Goal: Task Accomplishment & Management: Complete application form

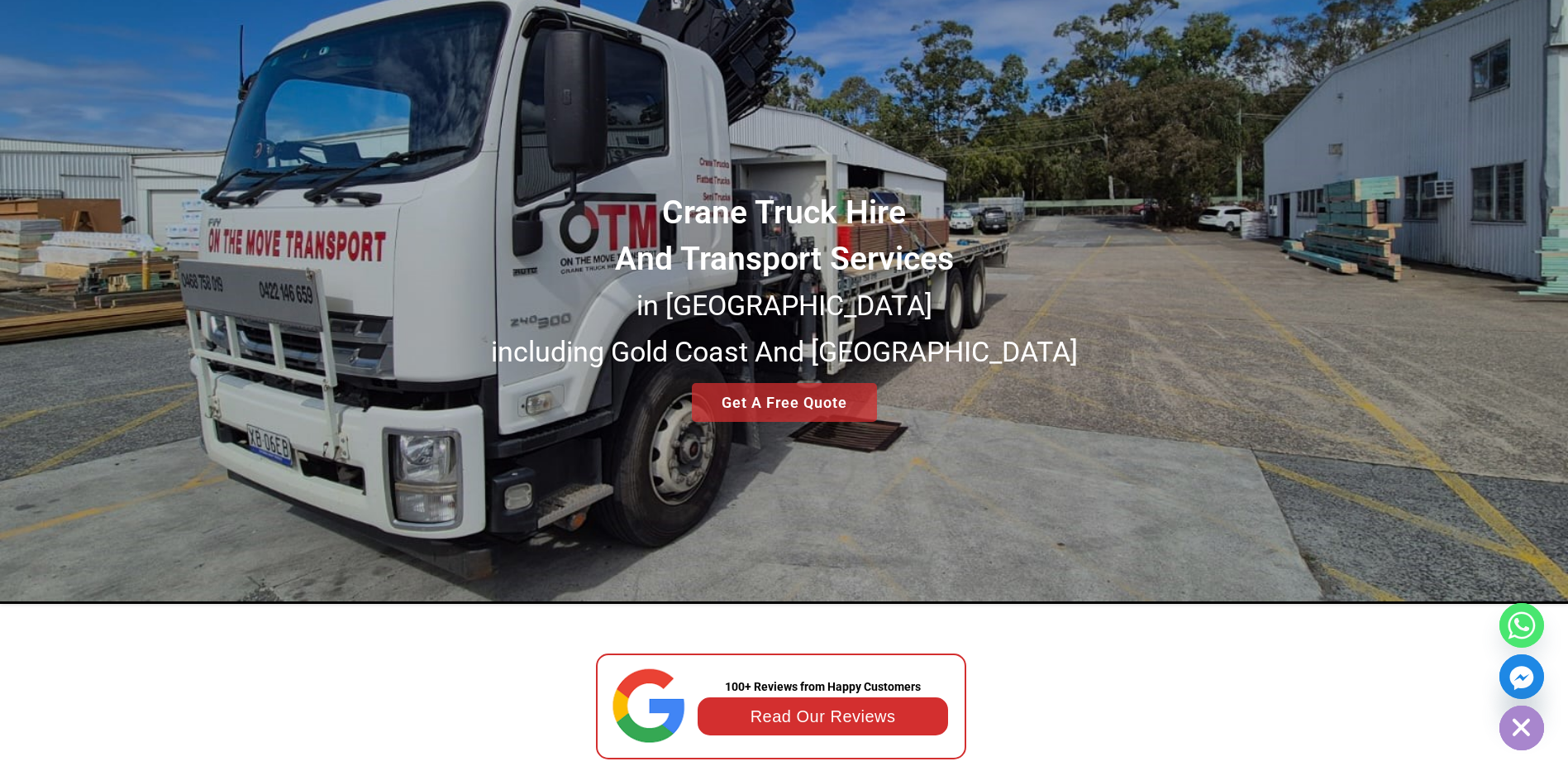
scroll to position [83, 0]
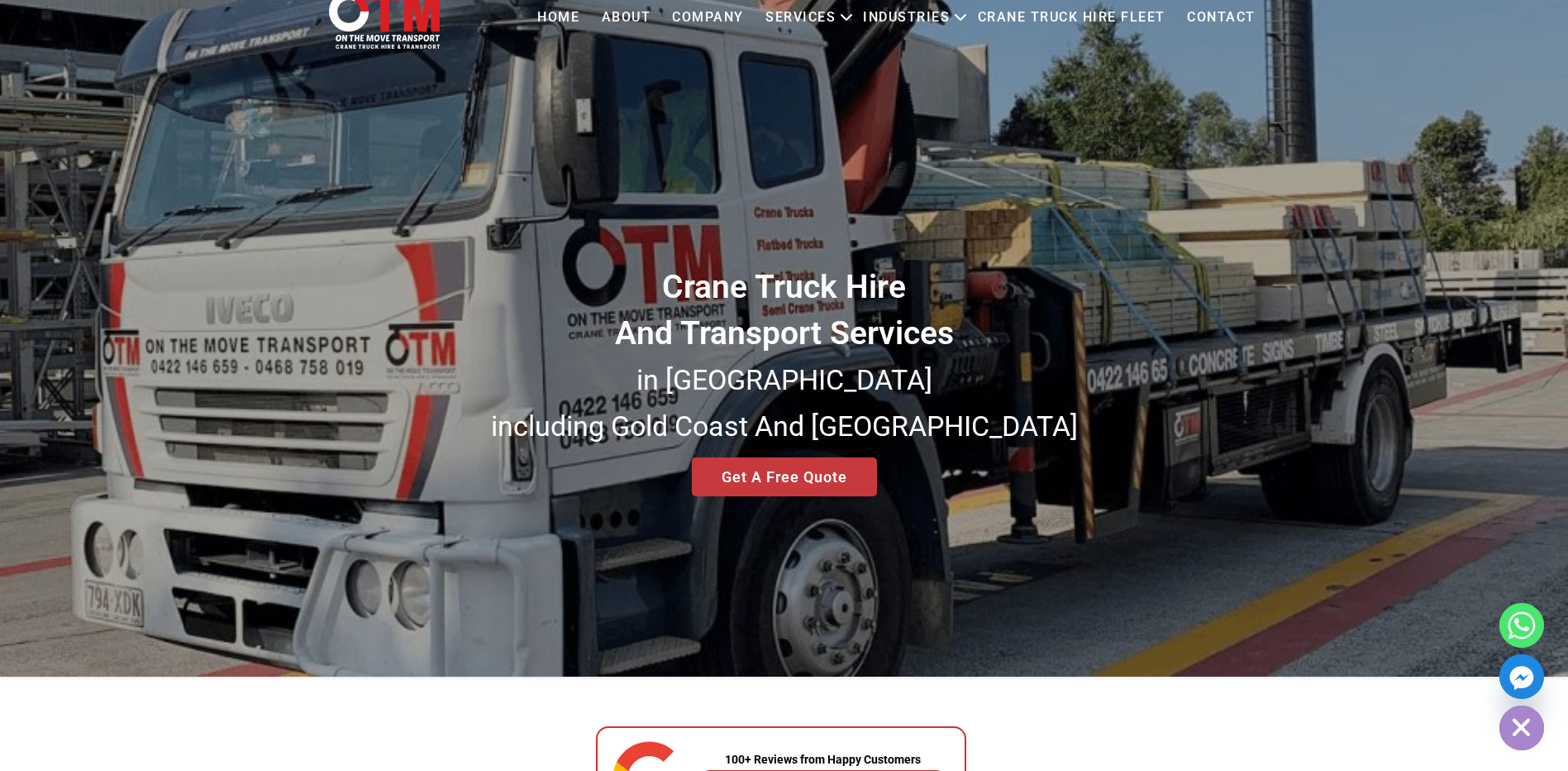
click at [796, 475] on div "Crane Truck Hire And Transport Services in South East Queensland including Gold…" at bounding box center [784, 312] width 1568 height 727
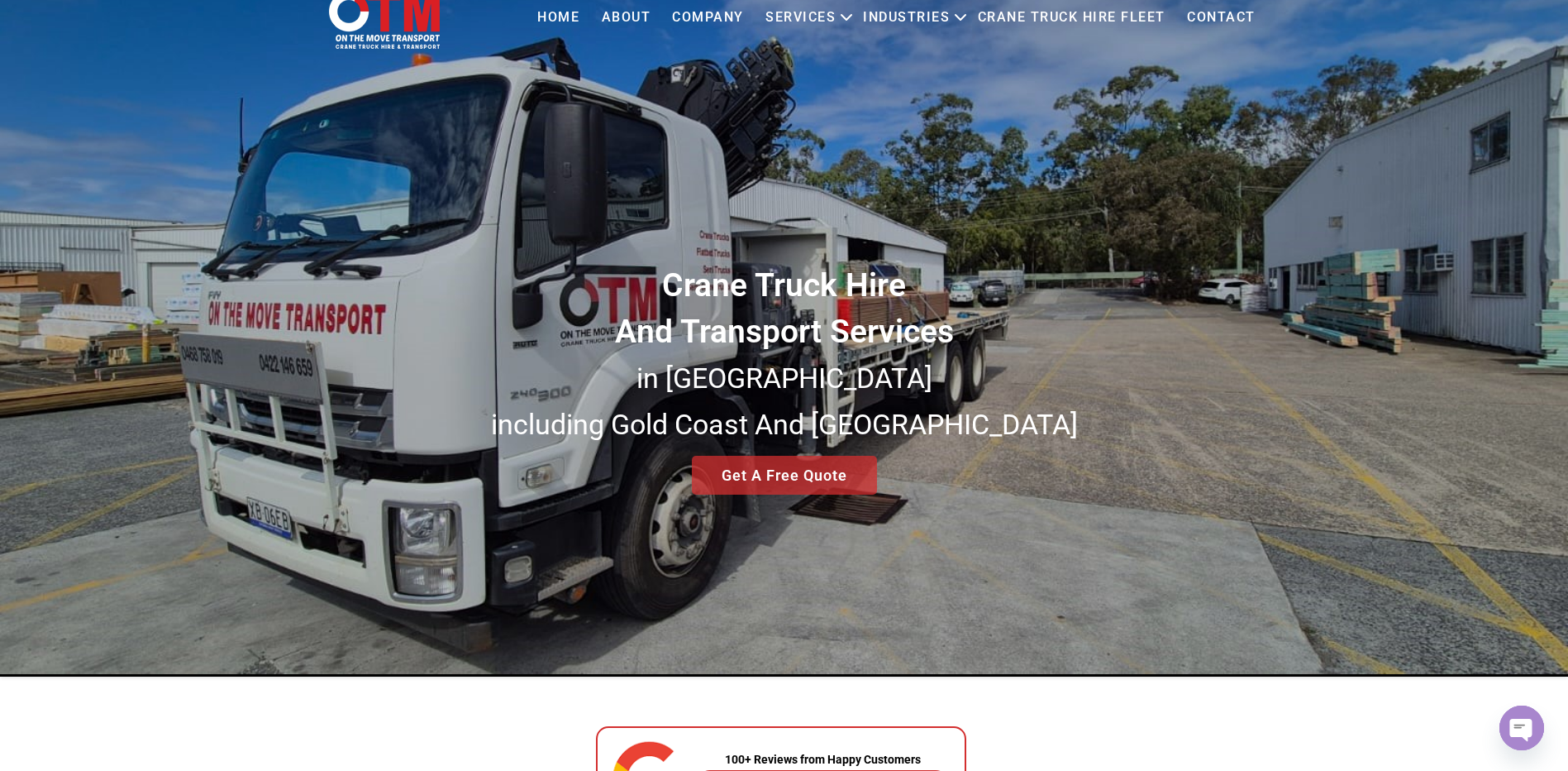
click at [796, 474] on div "Crane Truck Hire And Transport Services in South East Queensland including Gold…" at bounding box center [784, 312] width 1568 height 727
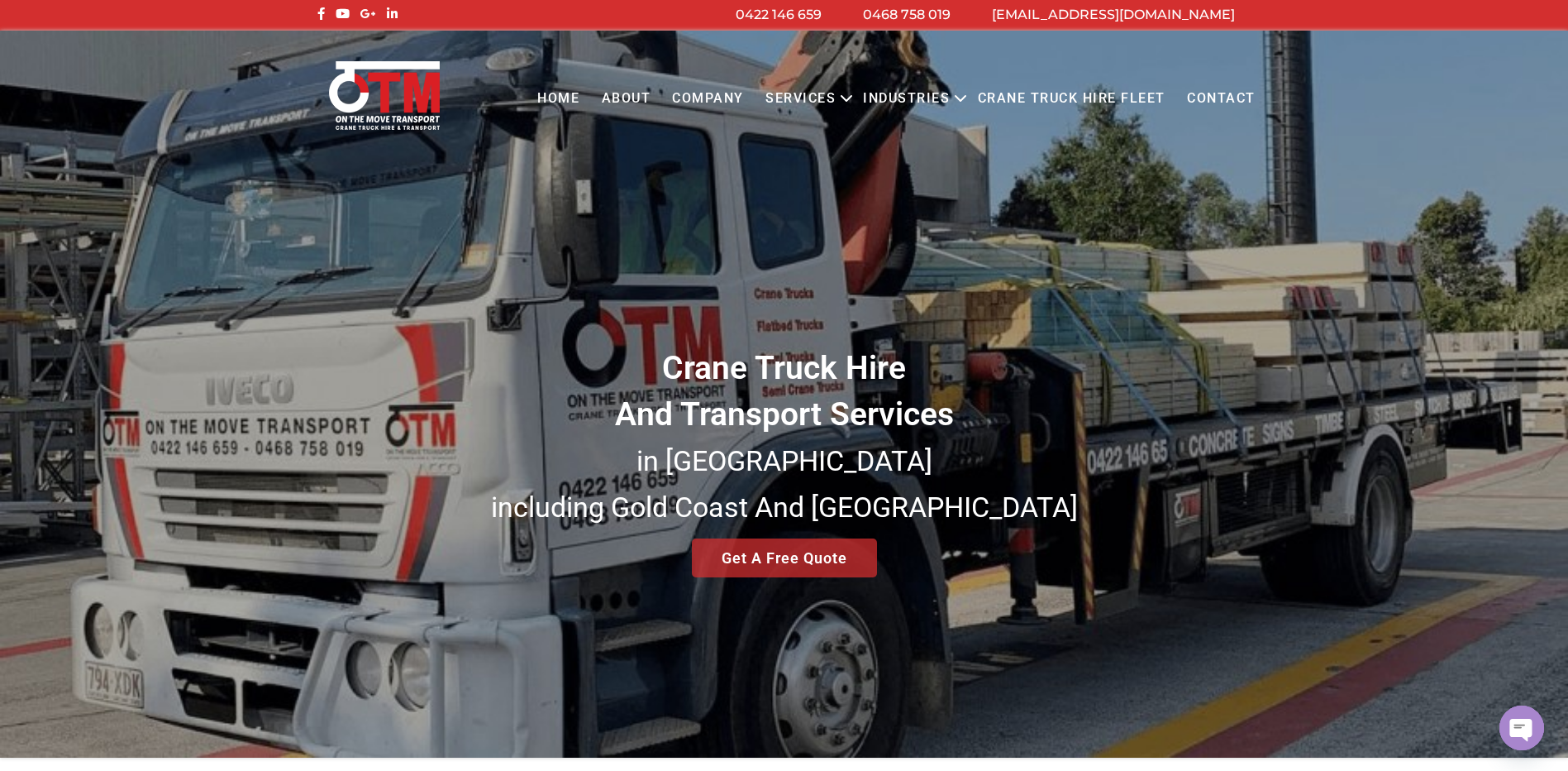
scroll to position [0, 0]
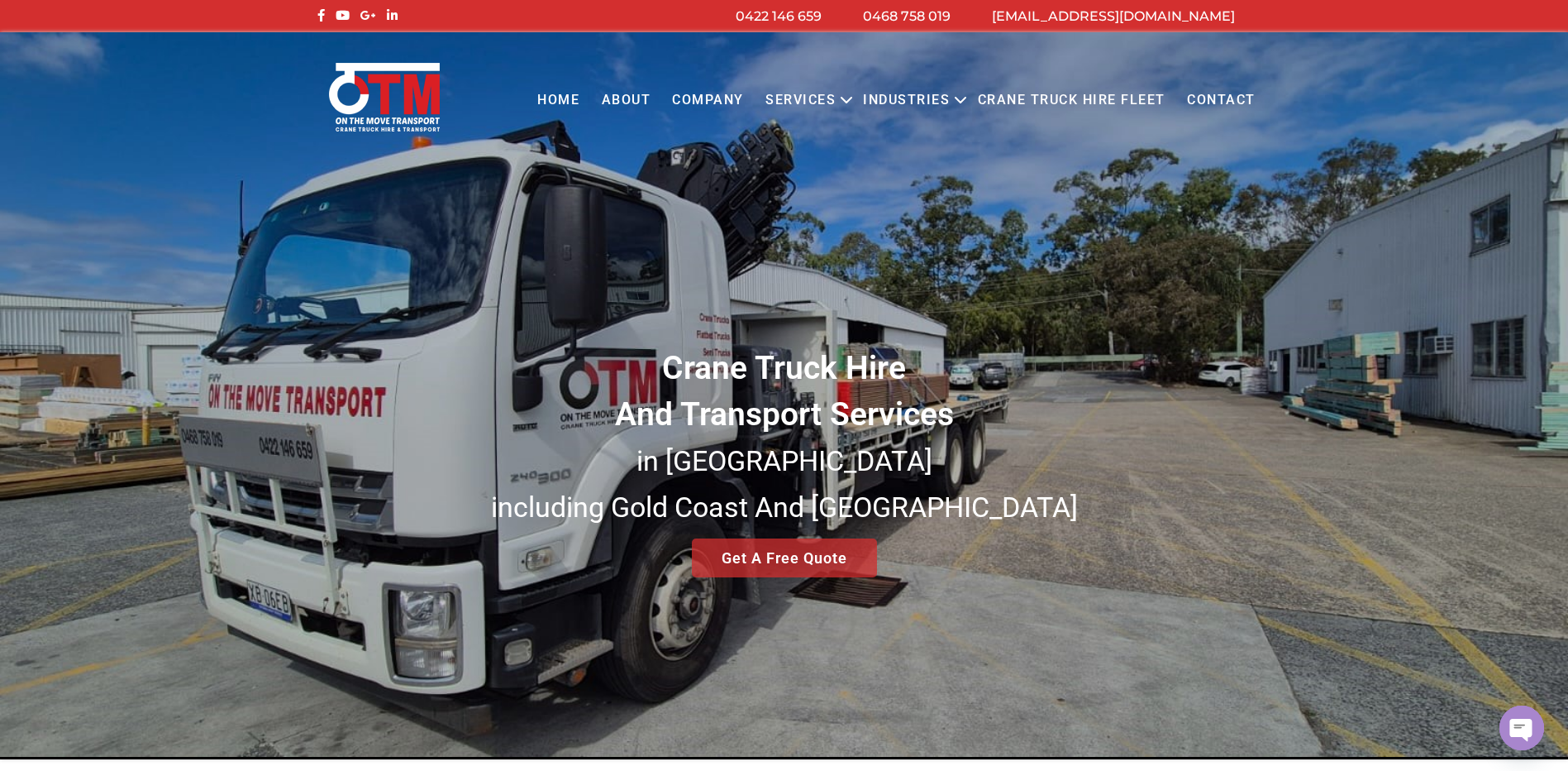
click at [645, 99] on link "About" at bounding box center [626, 101] width 71 height 46
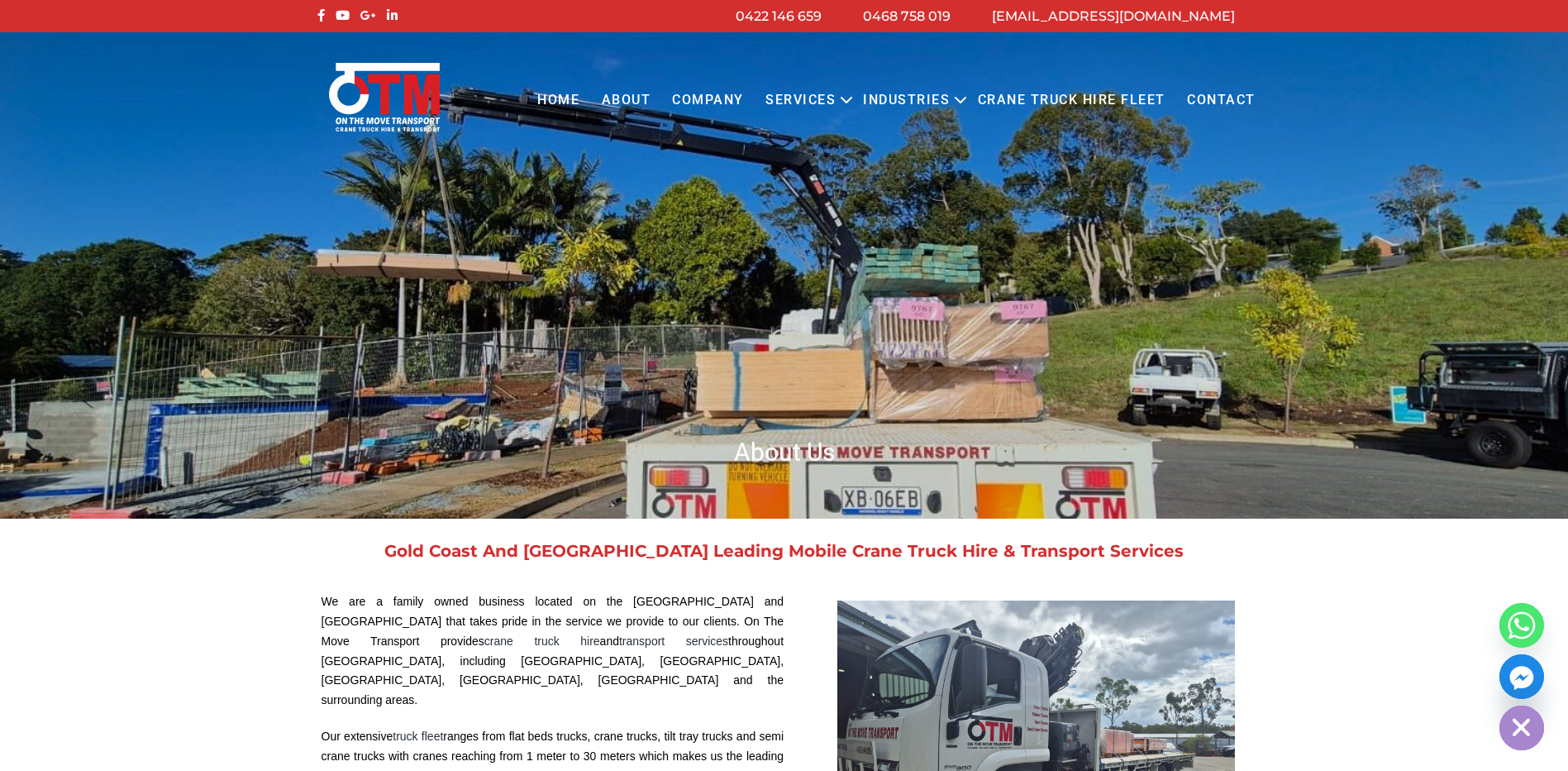
click at [1237, 103] on link "Contact" at bounding box center [1221, 101] width 90 height 46
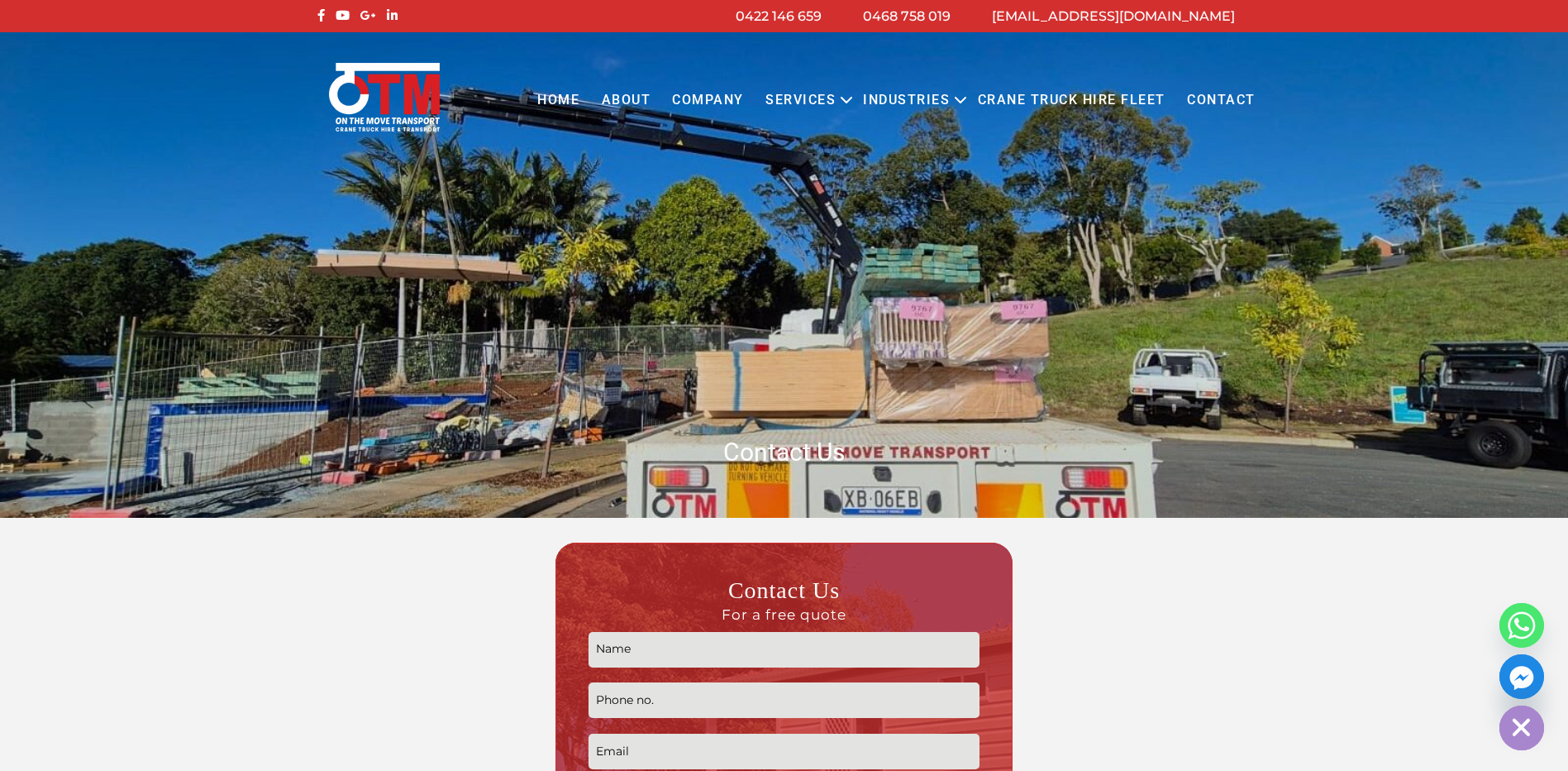
scroll to position [331, 0]
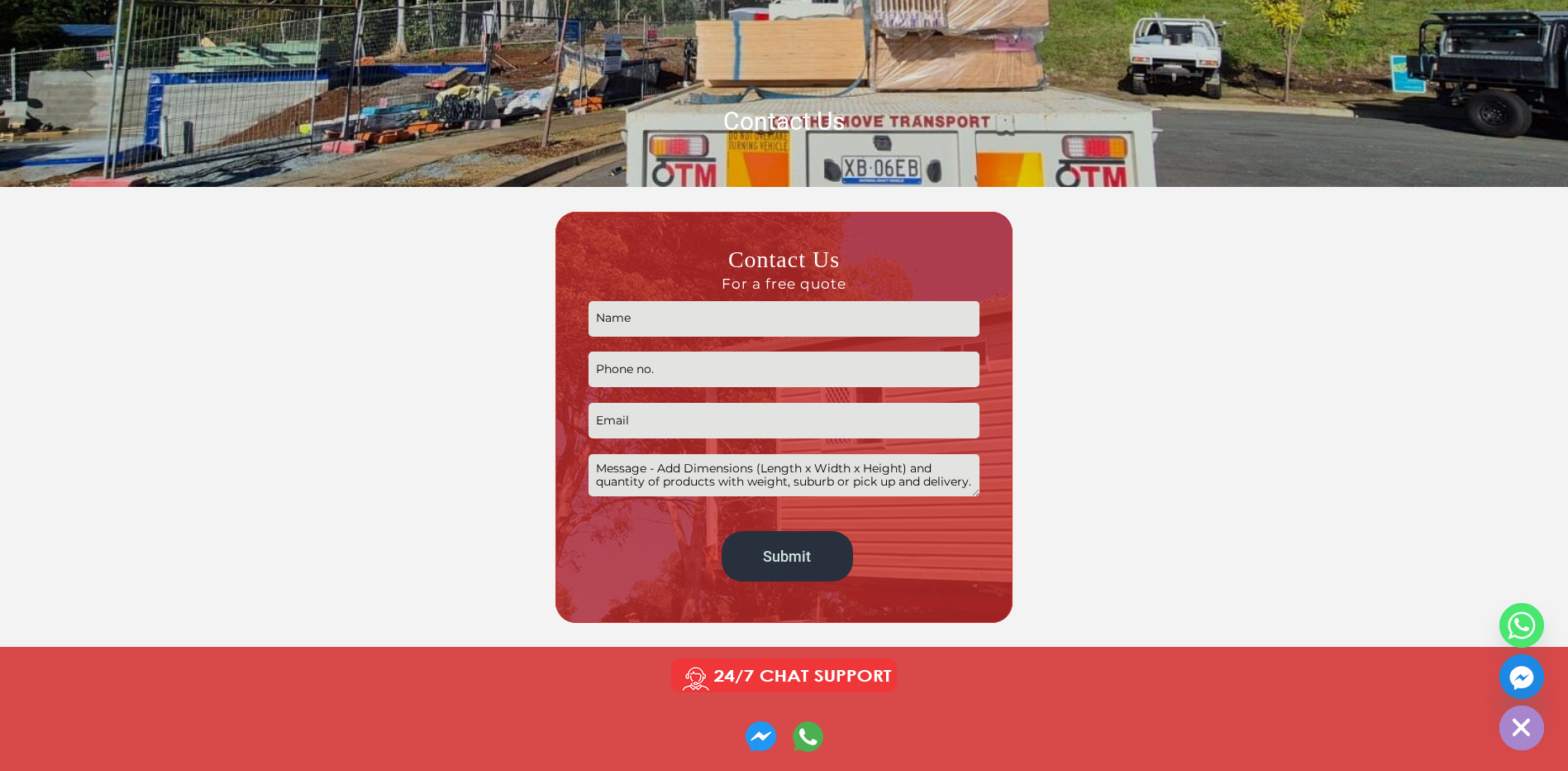
click at [669, 320] on input "Contact form" at bounding box center [784, 318] width 391 height 36
type input "Troy"
click at [600, 377] on input "Contact form" at bounding box center [784, 369] width 391 height 36
type input "0413449004"
click at [615, 430] on input "Contact form" at bounding box center [784, 420] width 391 height 36
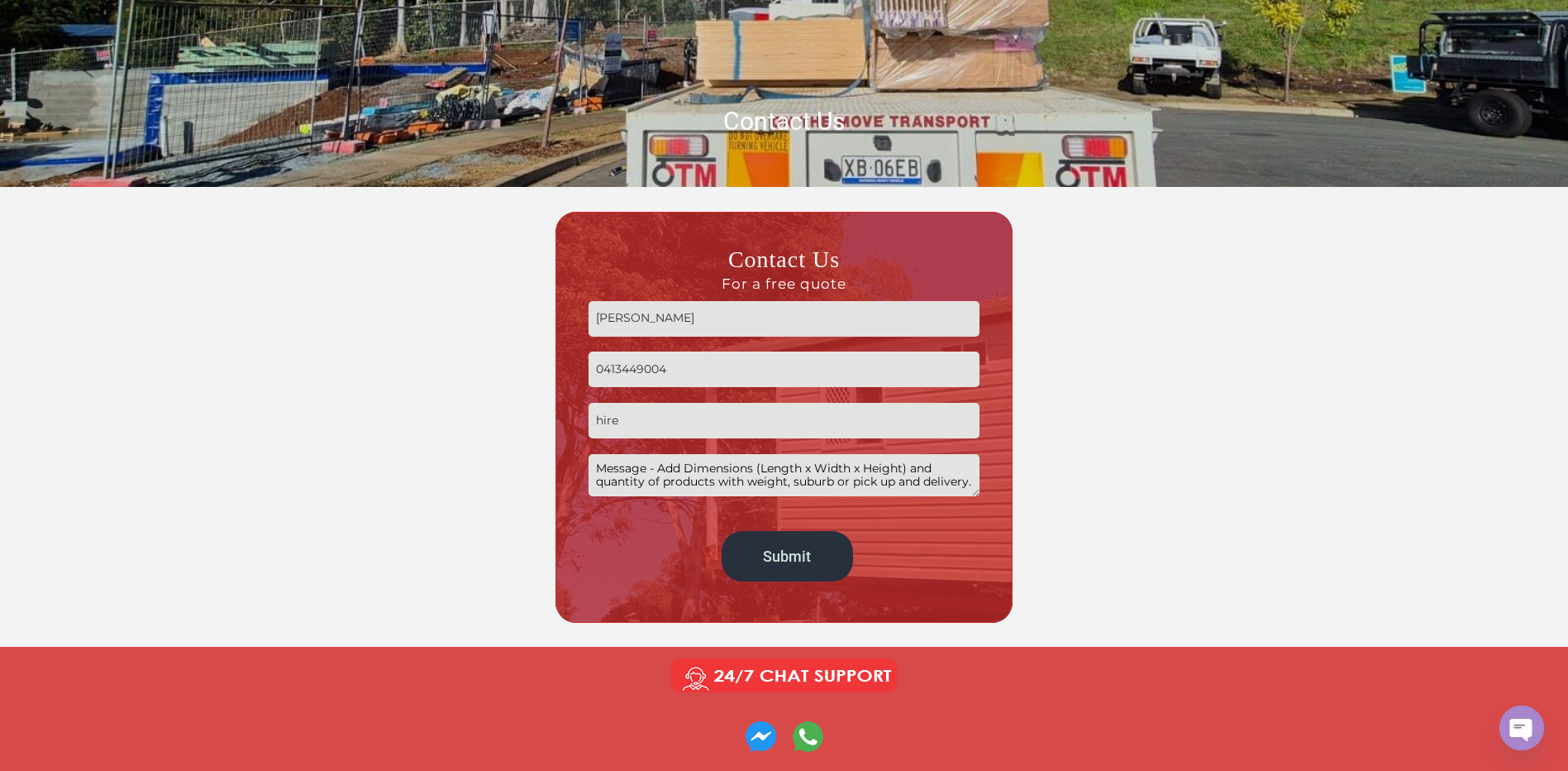
type input "hire@keepitcool.com.au"
drag, startPoint x: 601, startPoint y: 469, endPoint x: 875, endPoint y: 495, distance: 275.2
click at [875, 495] on textarea "Contact form" at bounding box center [784, 474] width 391 height 42
drag, startPoint x: 974, startPoint y: 478, endPoint x: 684, endPoint y: 479, distance: 290.0
click at [684, 479] on textarea "Contact form" at bounding box center [784, 474] width 391 height 42
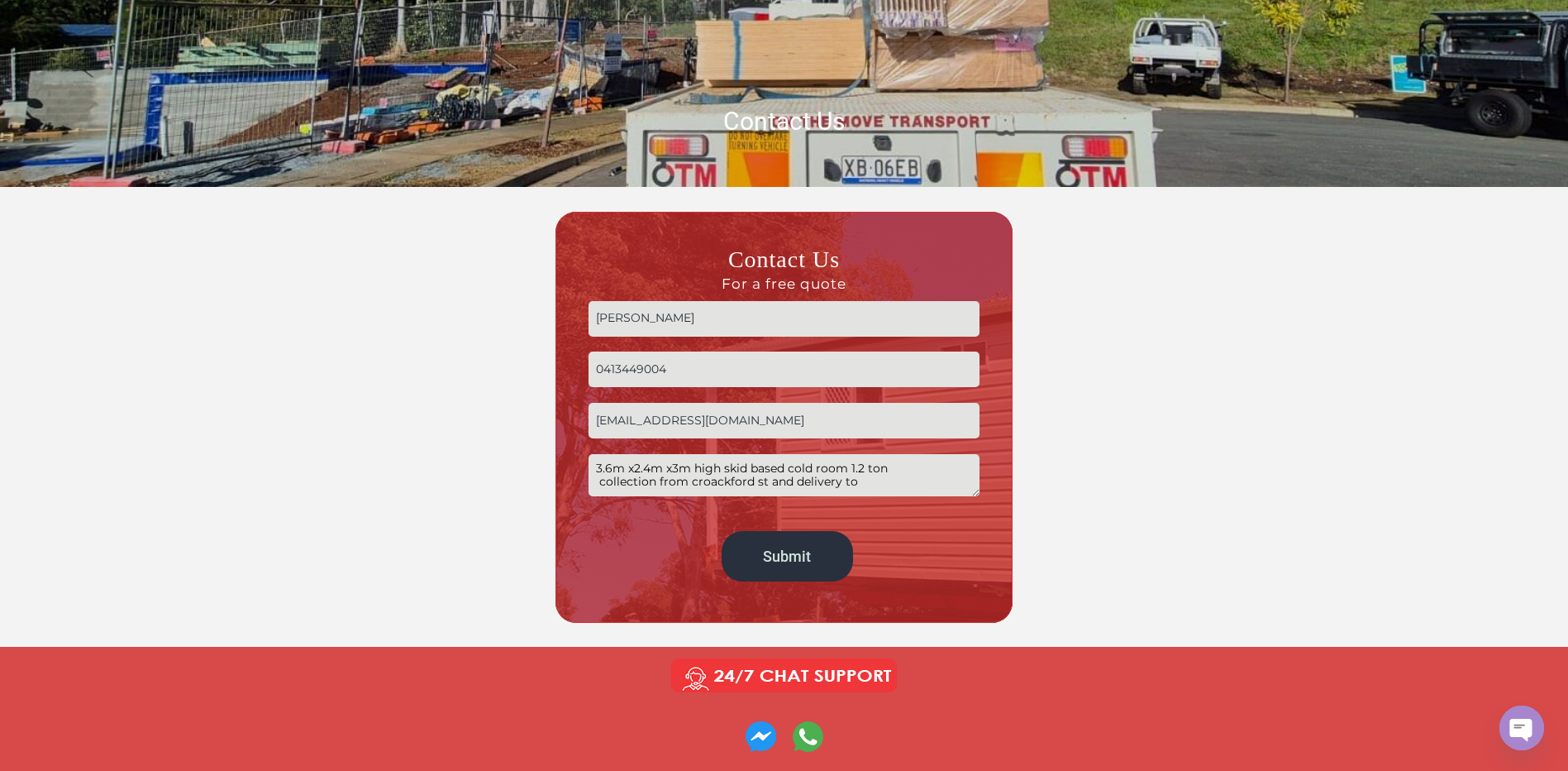
paste textarea "Gunnedah NSW 2380"
drag, startPoint x: 650, startPoint y: 489, endPoint x: 492, endPoint y: 509, distance: 159.3
click at [492, 509] on div "Contact Us For a free quote Troy 0413449004 hire@keepitcool.com.au 3.6m x2.4m x…" at bounding box center [784, 417] width 926 height 410
click at [703, 487] on textarea "3.6m x2.4m x3m high skid based cold room 1.2 ton collection from Crockford st a…" at bounding box center [784, 474] width 391 height 42
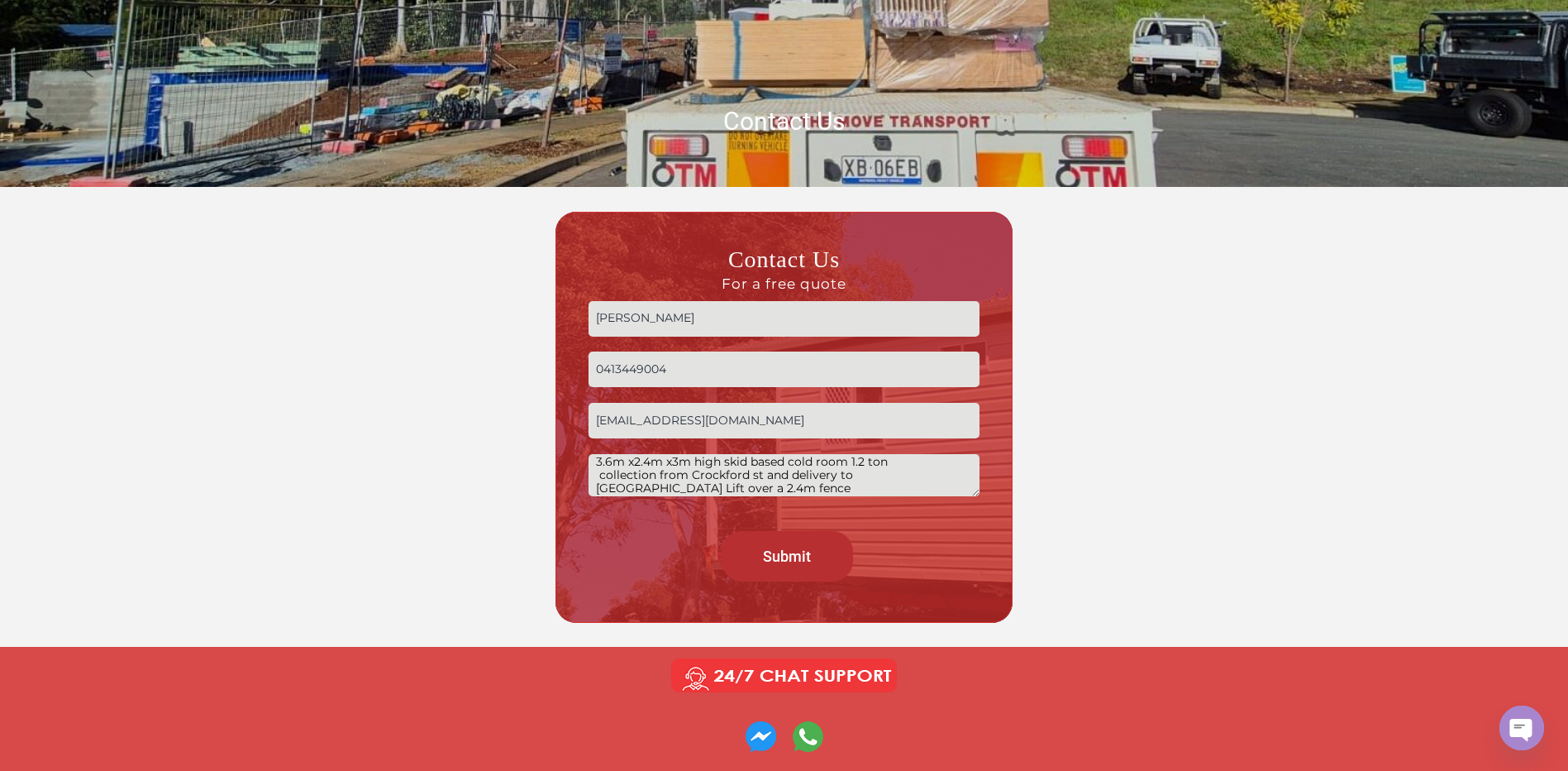
type textarea "3.6m x2.4m x3m high skid based cold room 1.2 ton collection from Crockford st a…"
click at [793, 564] on input "Submit" at bounding box center [787, 556] width 131 height 51
